Goal: Find specific page/section: Find specific page/section

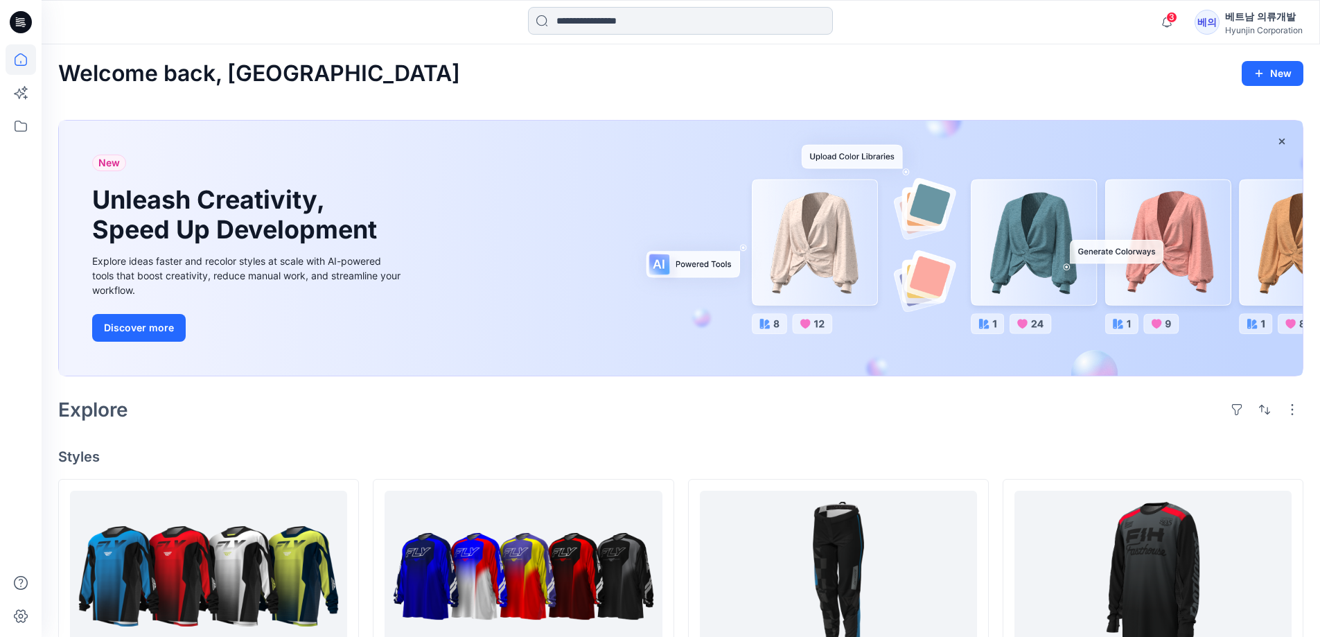
click at [596, 26] on input at bounding box center [680, 21] width 305 height 28
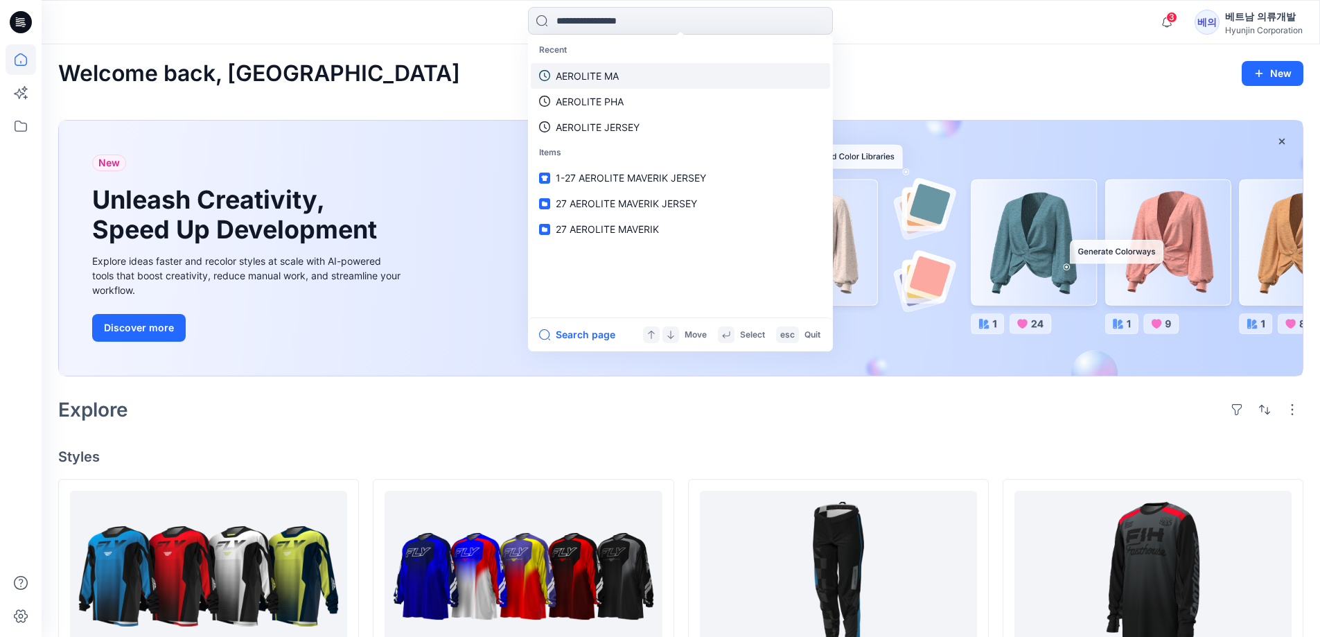
click at [601, 73] on p "AEROLITE MA" at bounding box center [587, 76] width 63 height 15
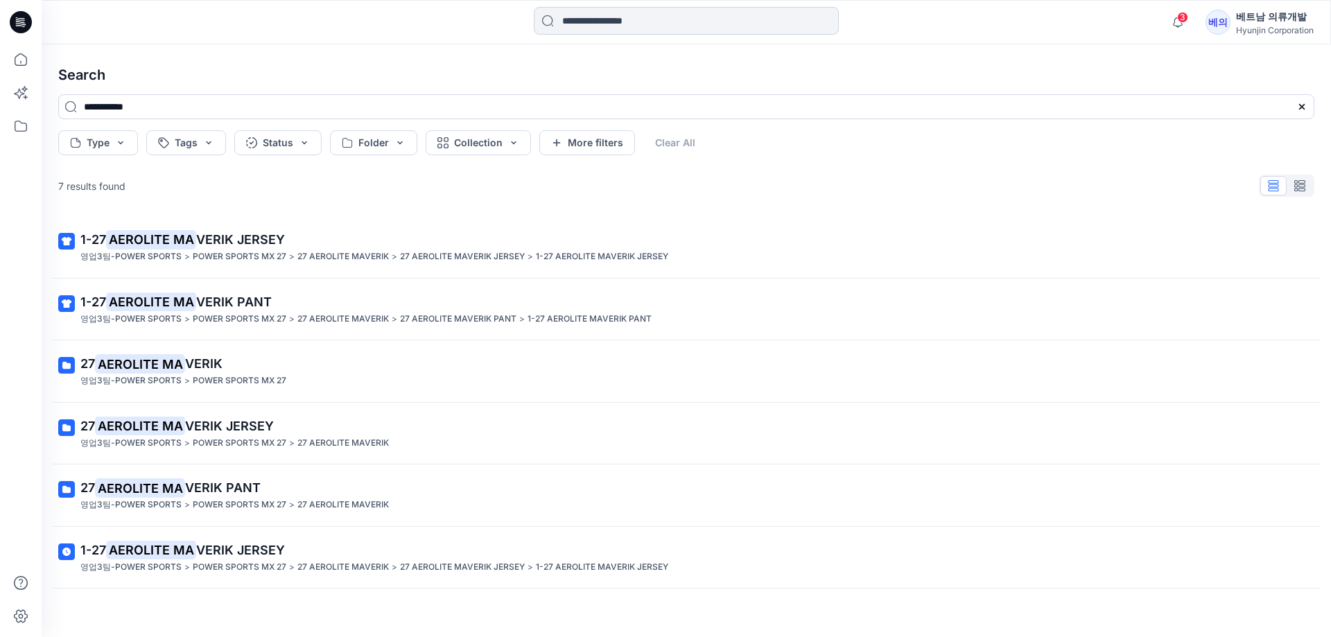
click at [619, 10] on input at bounding box center [686, 21] width 305 height 28
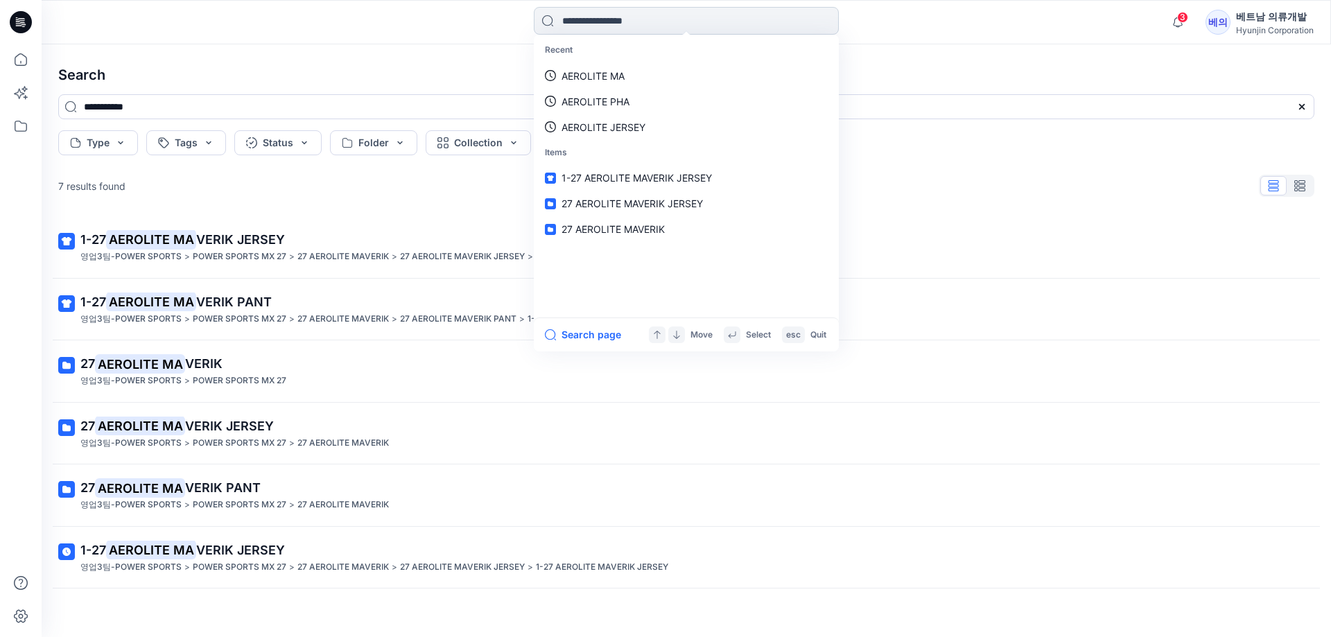
click at [602, 24] on input at bounding box center [686, 21] width 305 height 28
type input "******"
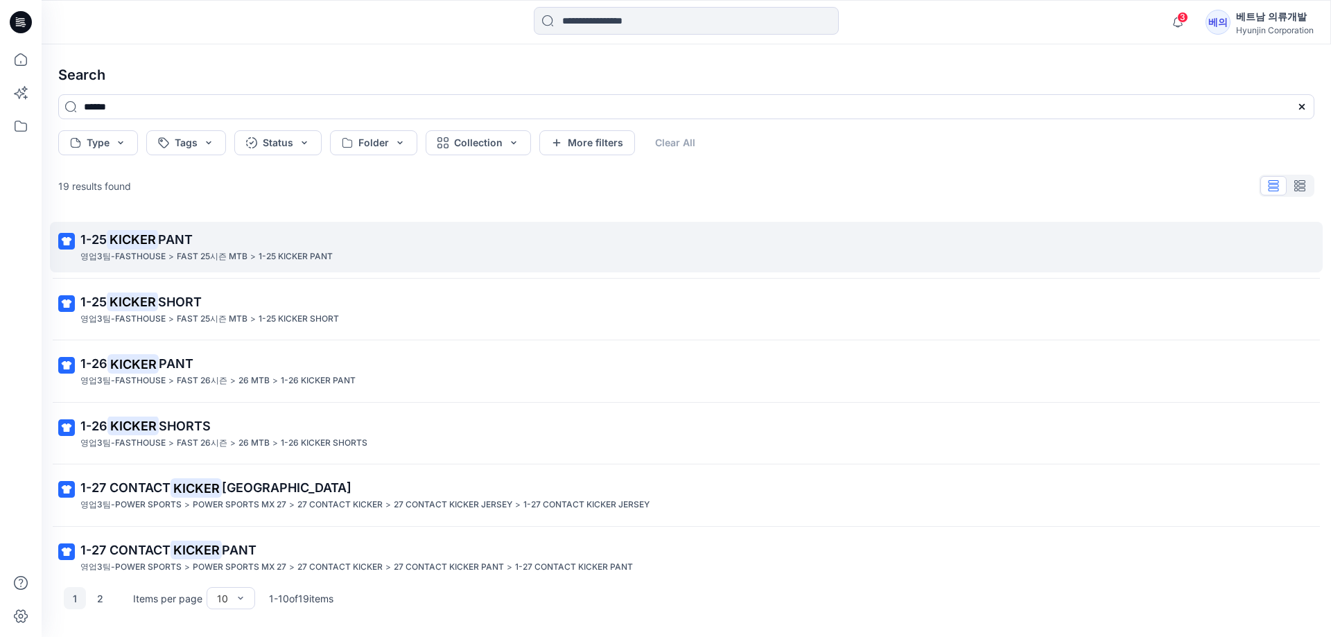
click at [166, 235] on span "PANT" at bounding box center [175, 239] width 35 height 15
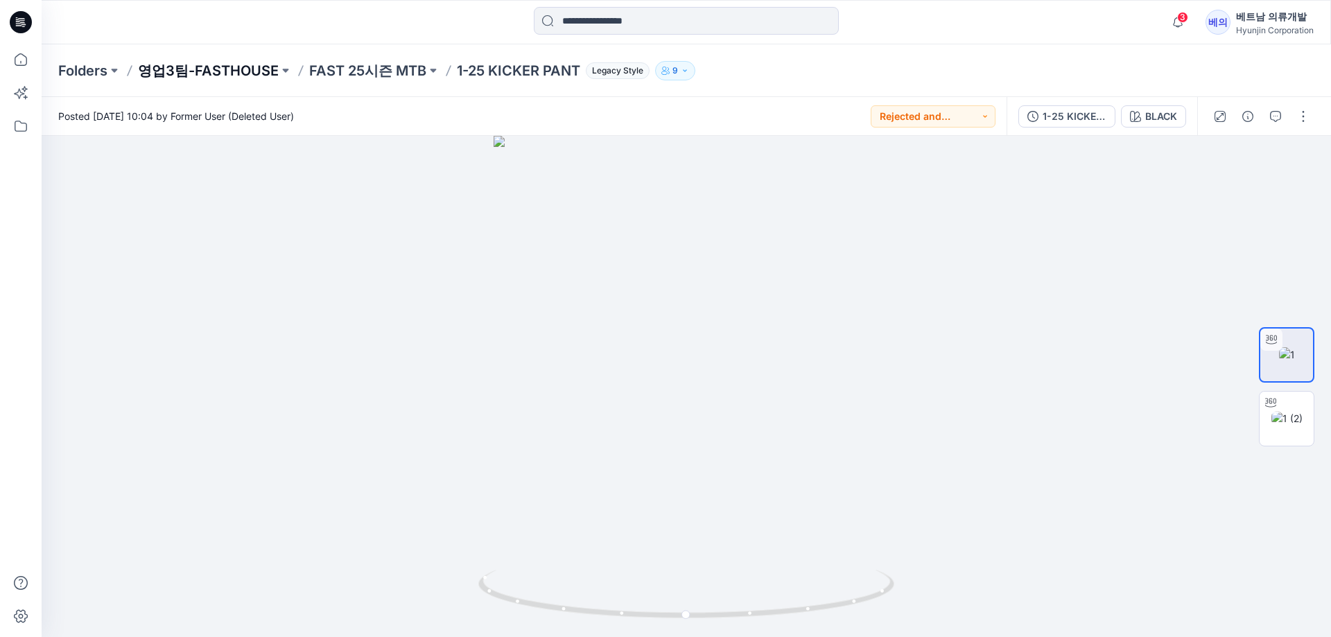
click at [226, 69] on p "영업3팀-FASTHOUSE" at bounding box center [208, 70] width 141 height 19
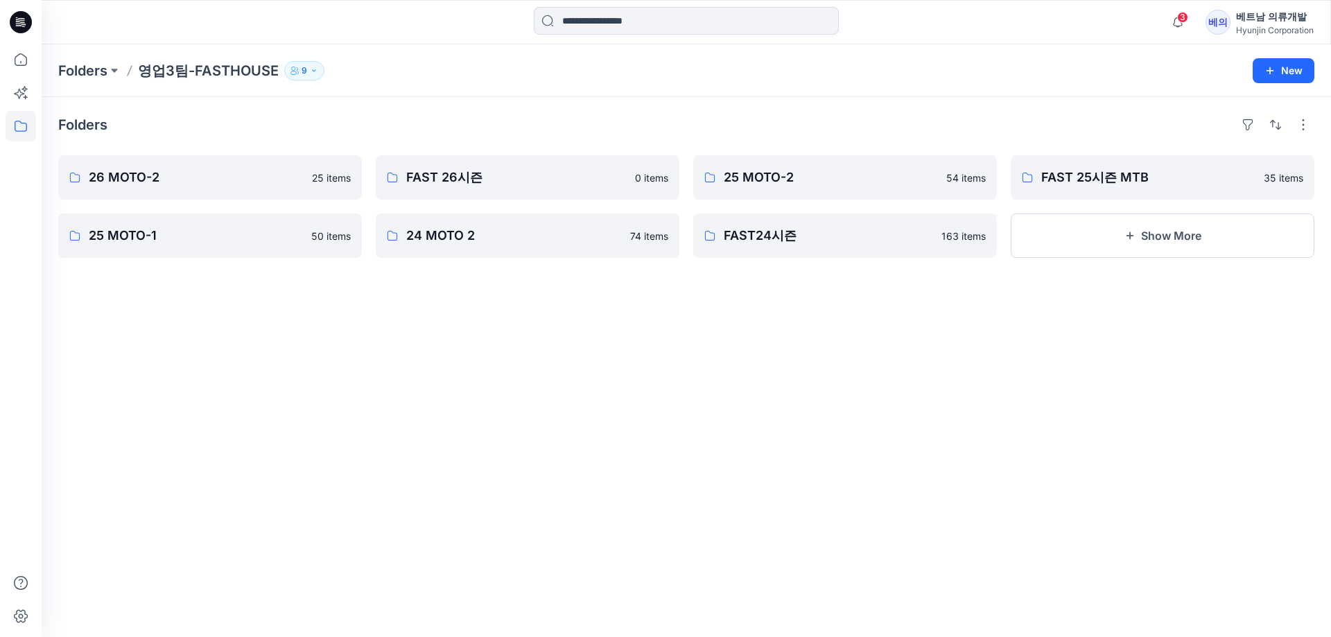
click at [128, 64] on div at bounding box center [129, 70] width 11 height 19
click at [105, 73] on p "Folders" at bounding box center [82, 70] width 49 height 19
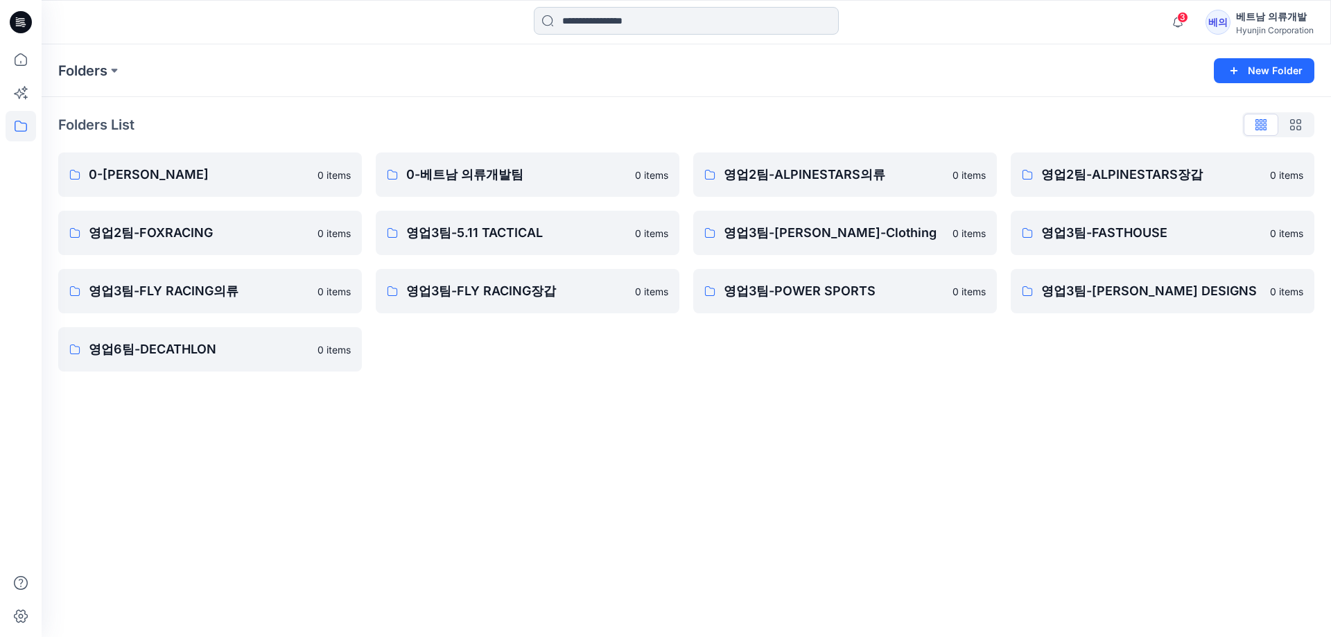
click at [629, 17] on input at bounding box center [686, 21] width 305 height 28
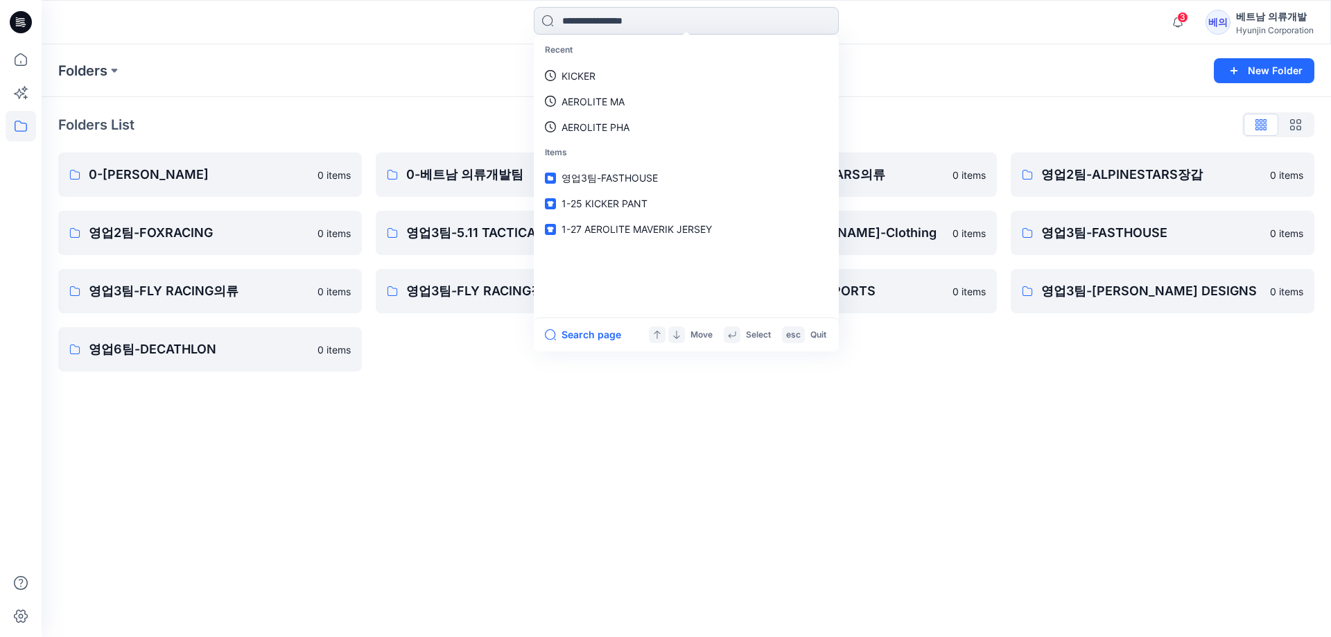
click at [615, 26] on input at bounding box center [686, 21] width 305 height 28
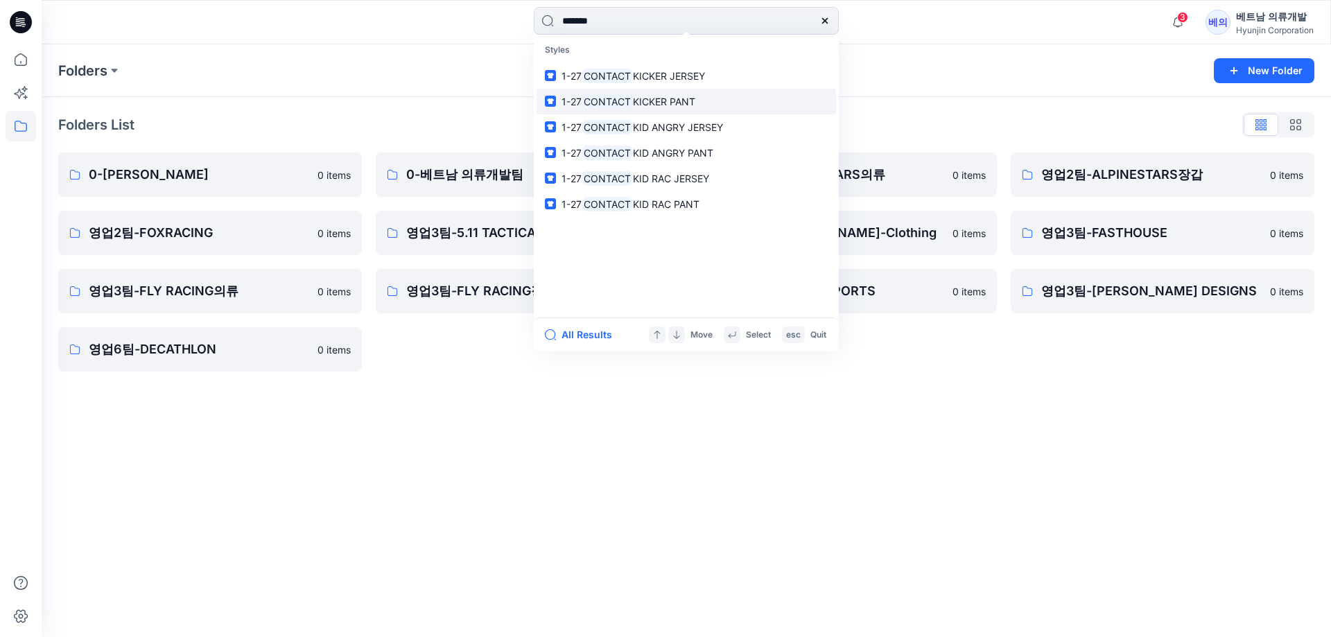
type input "*******"
click at [666, 103] on span "KICKER PANT" at bounding box center [664, 102] width 62 height 12
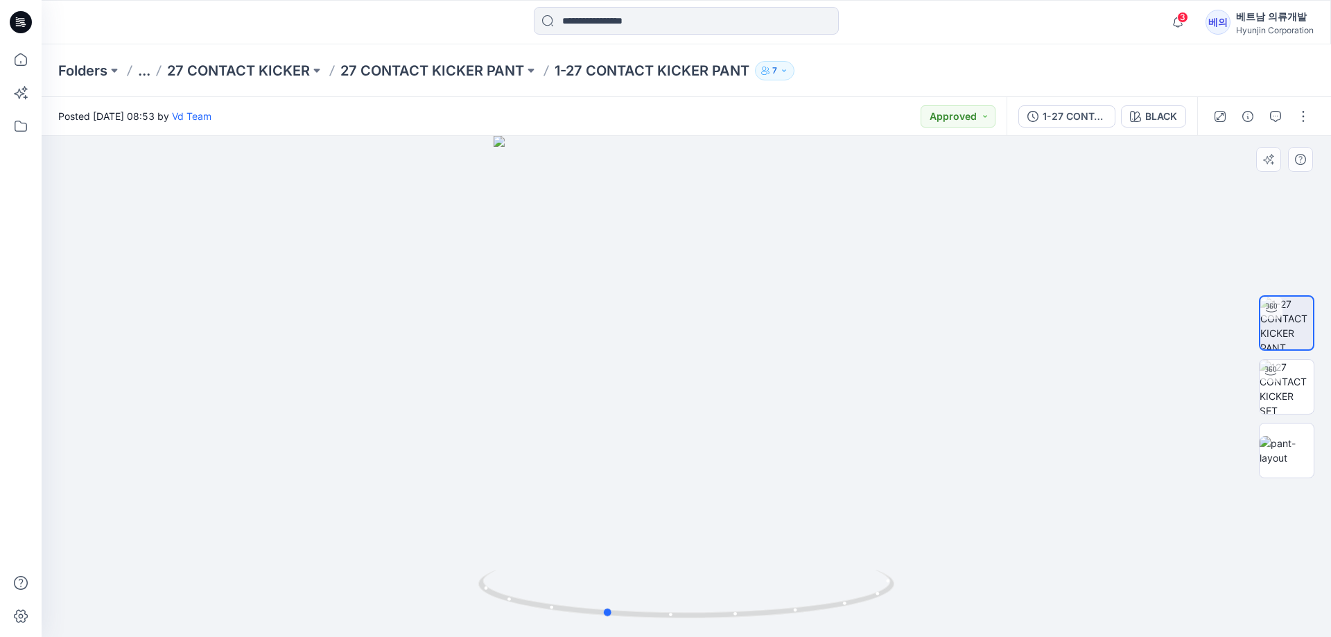
drag, startPoint x: 742, startPoint y: 396, endPoint x: 660, endPoint y: 392, distance: 81.2
click at [660, 392] on div at bounding box center [686, 386] width 1289 height 501
drag, startPoint x: 685, startPoint y: 200, endPoint x: 683, endPoint y: 465, distance: 265.5
click at [683, 465] on img at bounding box center [686, 379] width 813 height 516
click at [1283, 378] on img at bounding box center [1286, 387] width 54 height 54
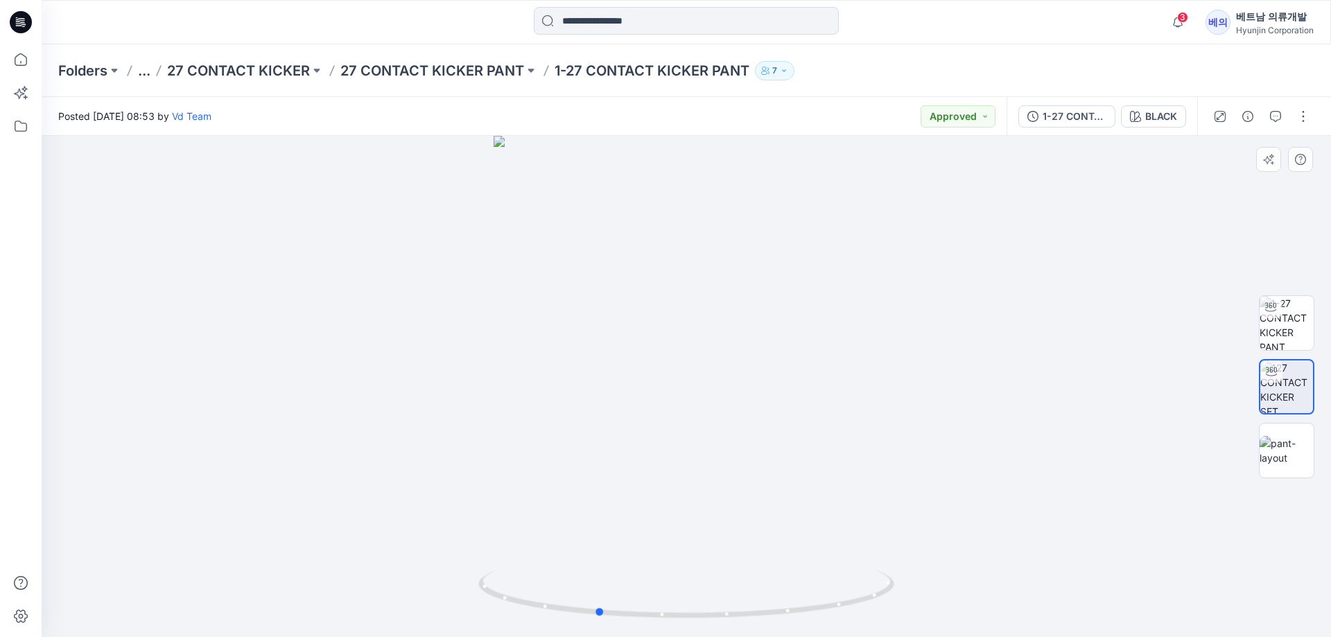
drag, startPoint x: 731, startPoint y: 451, endPoint x: 690, endPoint y: 455, distance: 41.1
click at [645, 470] on div at bounding box center [686, 386] width 1289 height 501
